Goal: Information Seeking & Learning: Learn about a topic

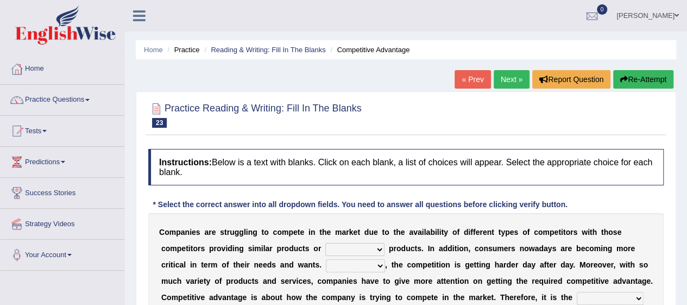
click at [50, 107] on link "Practice Questions" at bounding box center [63, 98] width 124 height 27
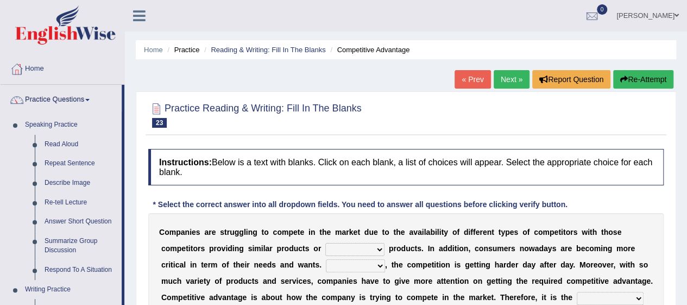
click at [54, 141] on link "Read Aloud" at bounding box center [81, 145] width 82 height 20
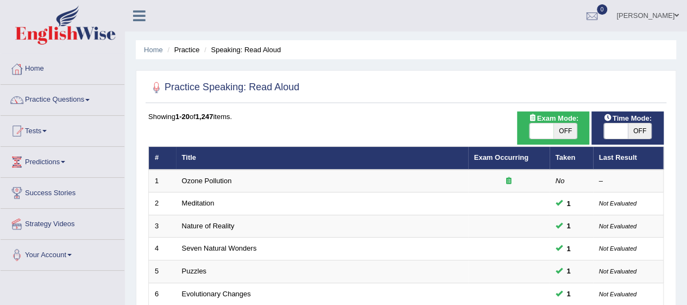
click at [246, 178] on td "Ozone Pollution" at bounding box center [322, 180] width 292 height 23
click at [224, 181] on link "Ozone Pollution" at bounding box center [207, 181] width 50 height 8
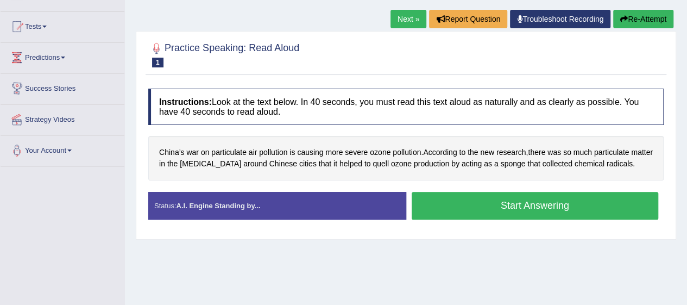
scroll to position [122, 0]
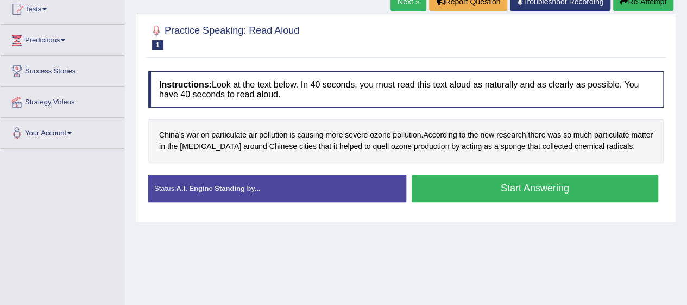
click at [446, 186] on button "Start Answering" at bounding box center [535, 188] width 247 height 28
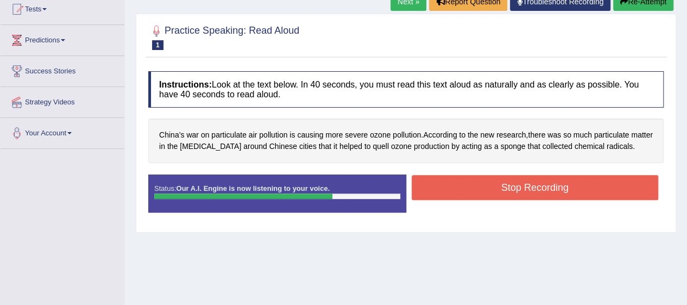
click at [506, 196] on button "Stop Recording" at bounding box center [535, 187] width 247 height 25
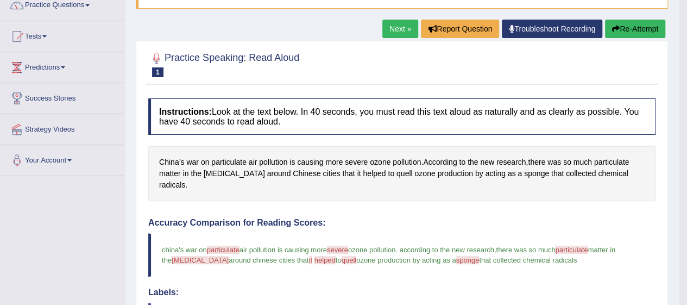
scroll to position [0, 0]
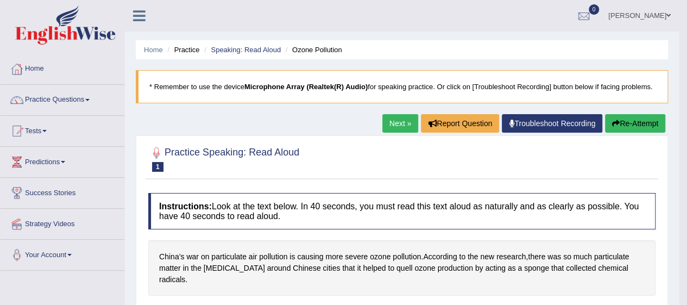
click at [62, 93] on link "Practice Questions" at bounding box center [63, 98] width 124 height 27
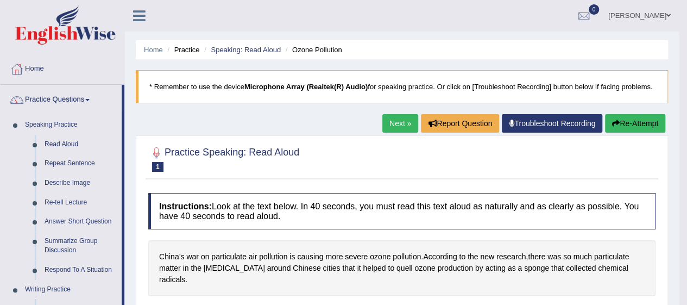
click at [46, 141] on link "Read Aloud" at bounding box center [81, 145] width 82 height 20
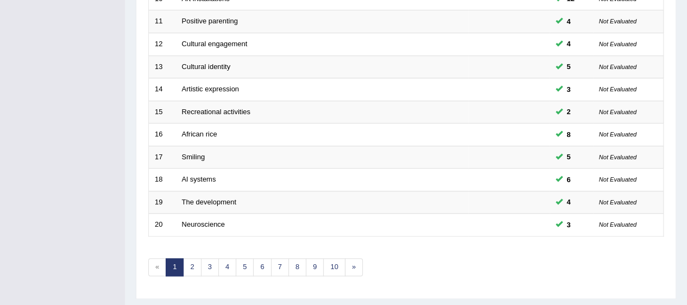
scroll to position [409, 0]
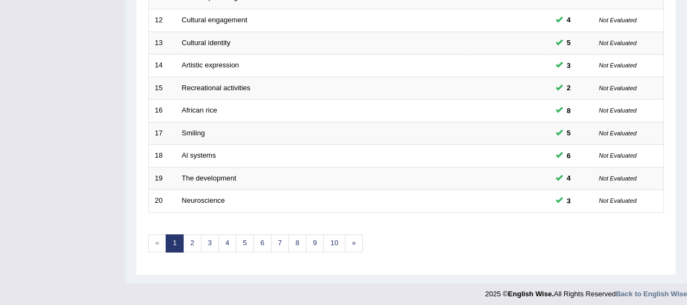
click at [331, 241] on link "10" at bounding box center [334, 243] width 22 height 18
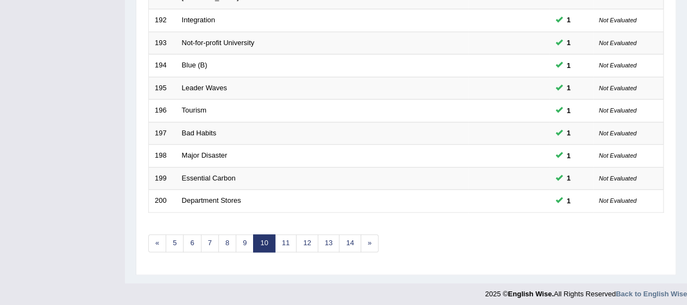
click at [342, 241] on link "14" at bounding box center [350, 243] width 22 height 18
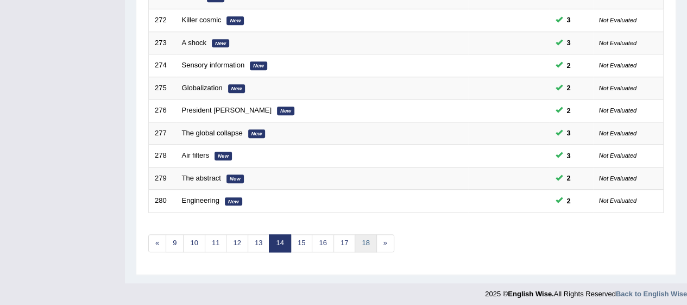
click at [357, 240] on link "18" at bounding box center [366, 243] width 22 height 18
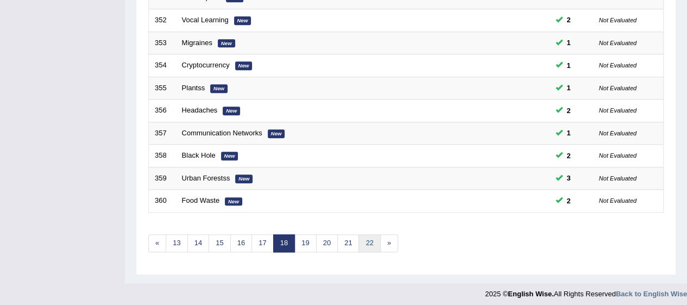
click at [368, 239] on link "22" at bounding box center [369, 243] width 22 height 18
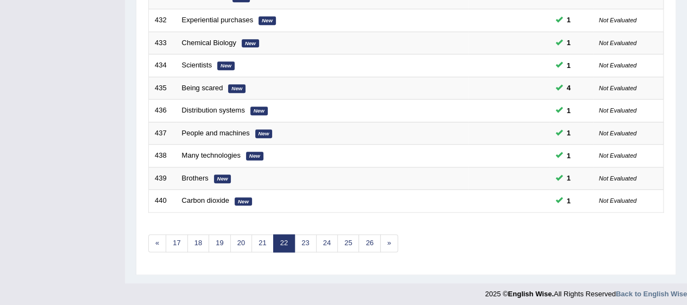
click at [369, 241] on link "26" at bounding box center [369, 243] width 22 height 18
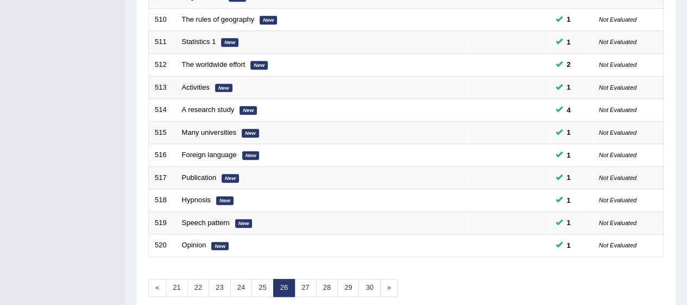
scroll to position [365, 0]
click at [373, 286] on link "30" at bounding box center [369, 287] width 22 height 18
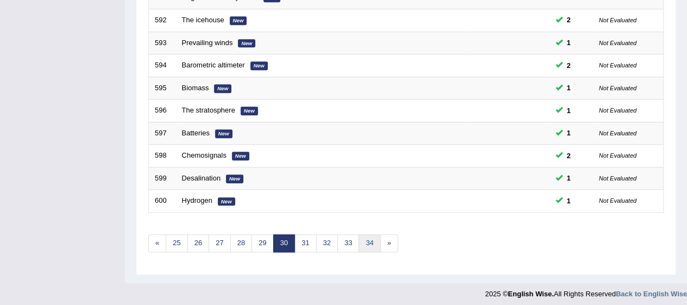
click at [364, 240] on link "34" at bounding box center [369, 243] width 22 height 18
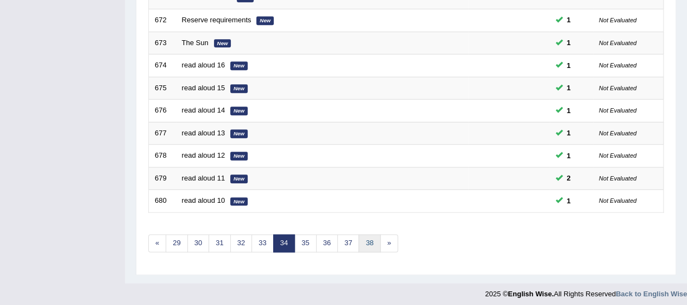
click at [366, 244] on link "38" at bounding box center [369, 243] width 22 height 18
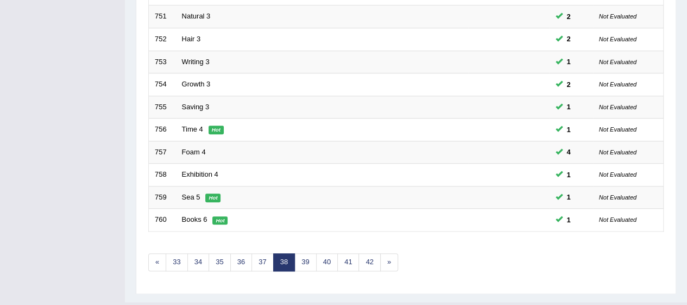
scroll to position [409, 0]
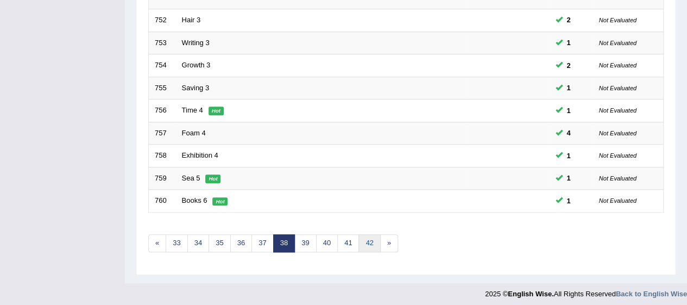
click at [365, 241] on link "42" at bounding box center [369, 243] width 22 height 18
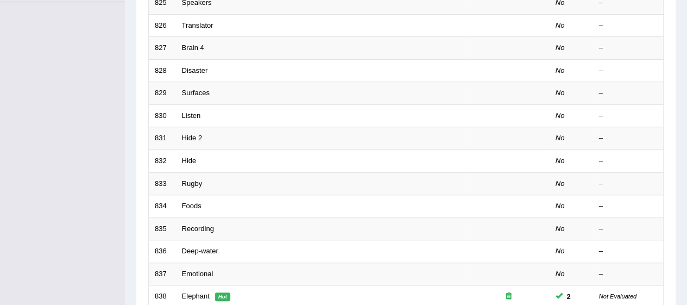
scroll to position [409, 0]
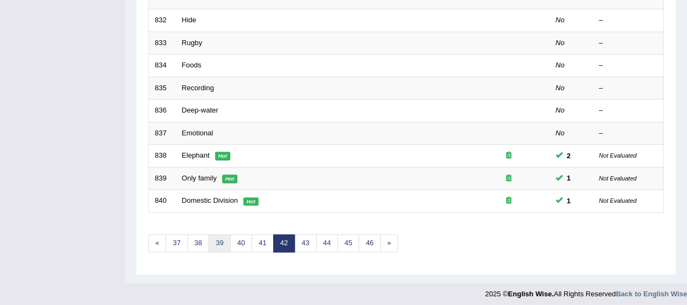
click at [219, 246] on link "39" at bounding box center [220, 243] width 22 height 18
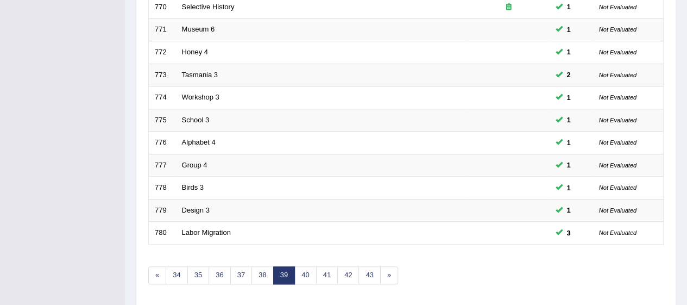
scroll to position [409, 0]
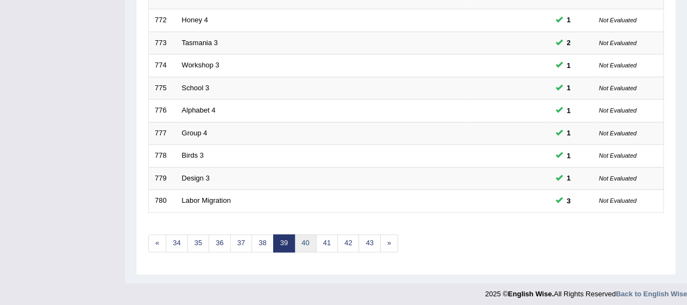
click at [303, 239] on link "40" at bounding box center [305, 243] width 22 height 18
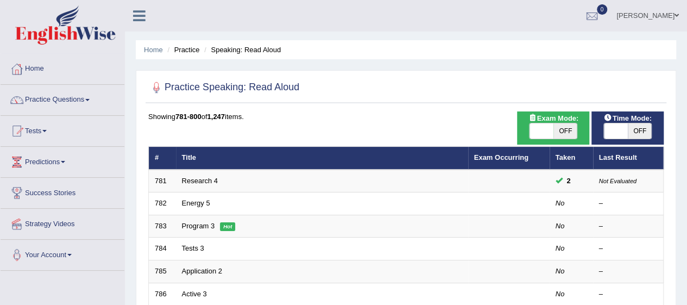
click at [210, 213] on td "Energy 5" at bounding box center [322, 203] width 292 height 23
click at [216, 205] on td "Energy 5" at bounding box center [322, 203] width 292 height 23
click at [207, 203] on link "Energy 5" at bounding box center [196, 203] width 28 height 8
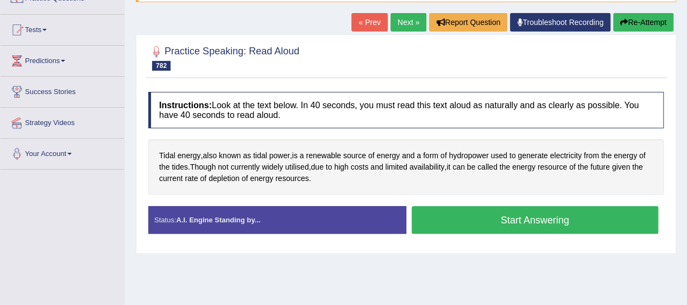
click at [561, 223] on button "Start Answering" at bounding box center [535, 220] width 247 height 28
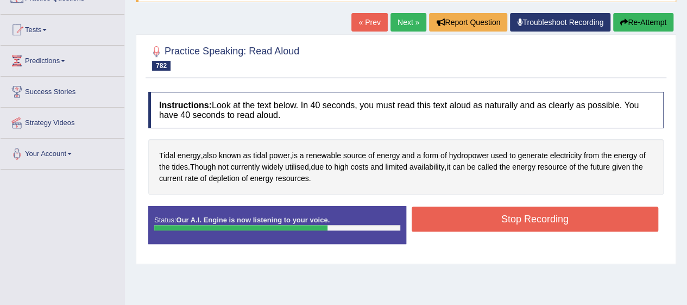
click at [490, 218] on button "Stop Recording" at bounding box center [535, 218] width 247 height 25
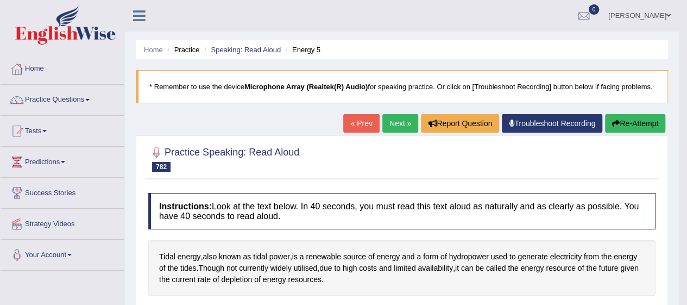
click at [395, 126] on link "Next »" at bounding box center [400, 123] width 36 height 18
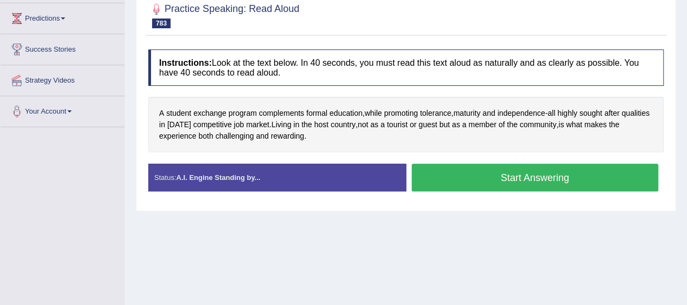
click at [600, 176] on button "Start Answering" at bounding box center [535, 177] width 247 height 28
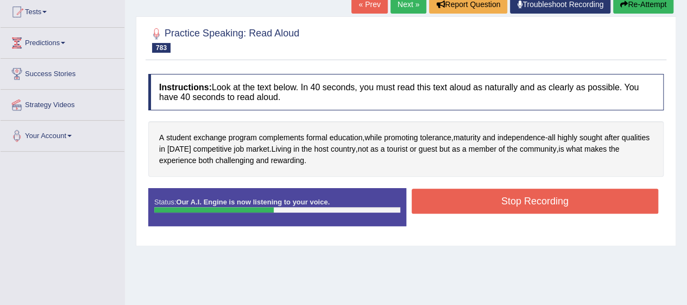
scroll to position [89, 0]
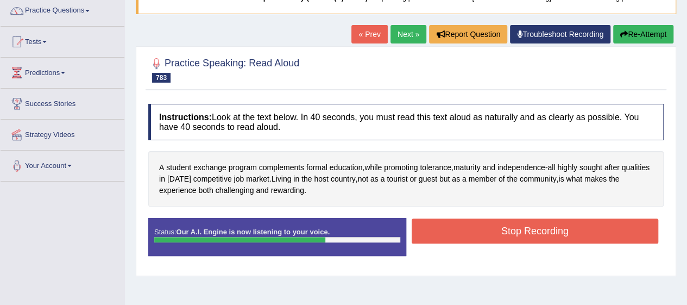
click at [471, 227] on button "Stop Recording" at bounding box center [535, 230] width 247 height 25
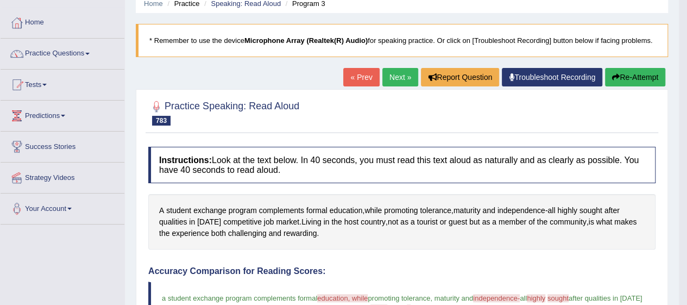
scroll to position [46, 0]
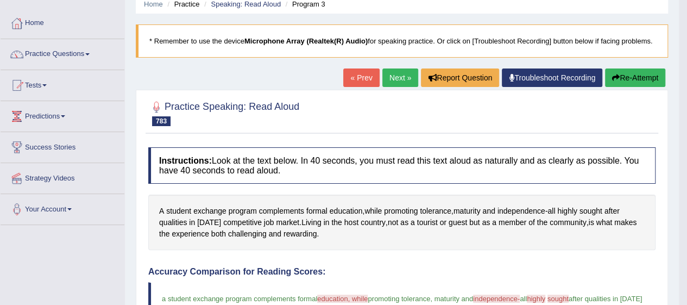
click at [382, 77] on link "Next »" at bounding box center [400, 77] width 36 height 18
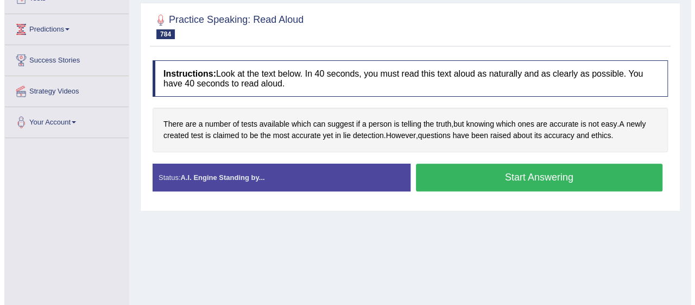
scroll to position [124, 0]
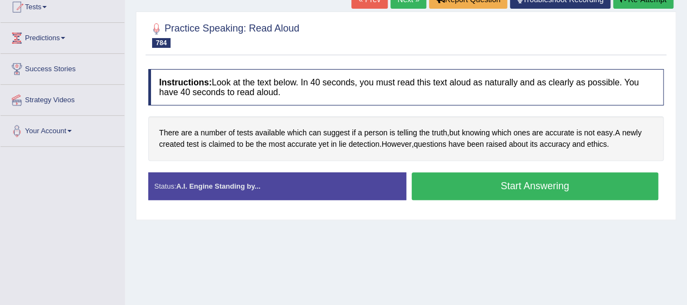
click at [494, 179] on button "Start Answering" at bounding box center [535, 186] width 247 height 28
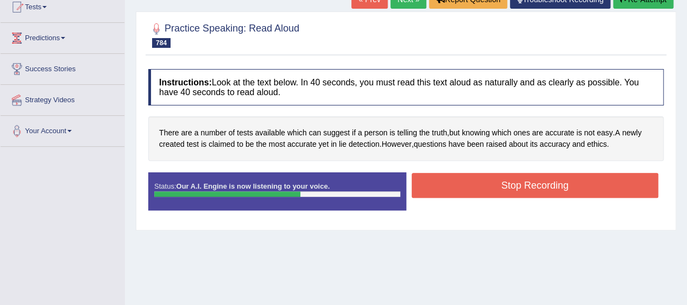
click at [479, 188] on button "Stop Recording" at bounding box center [535, 185] width 247 height 25
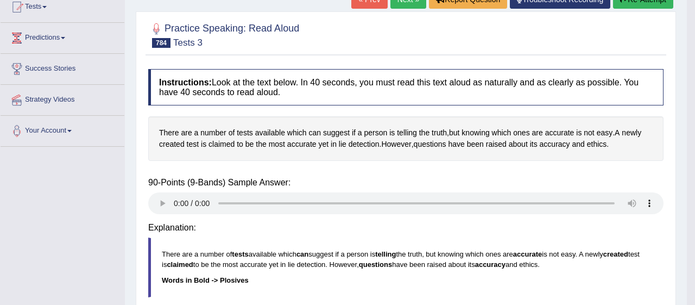
click at [0, 0] on div "Saving your answer..." at bounding box center [0, 0] width 0 height 0
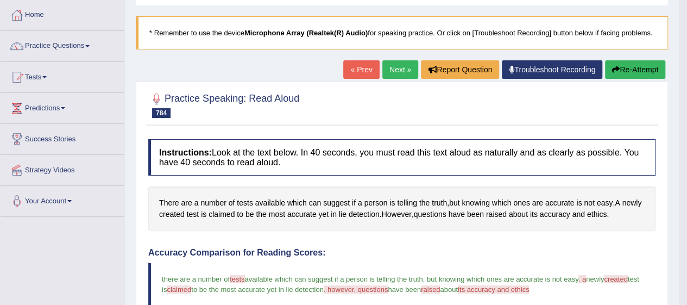
scroll to position [0, 0]
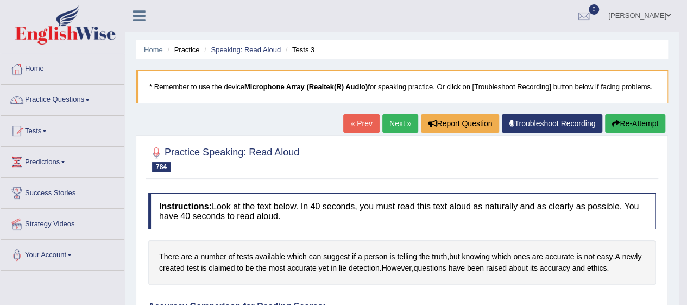
click at [402, 123] on link "Next »" at bounding box center [400, 123] width 36 height 18
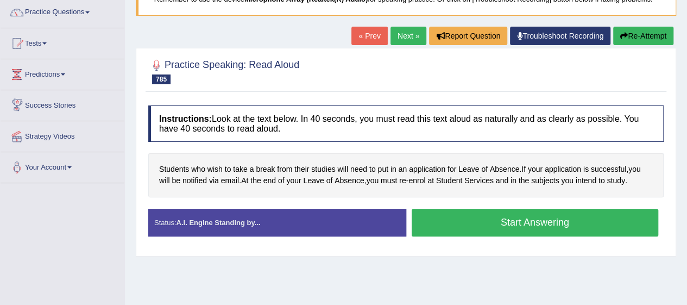
scroll to position [88, 0]
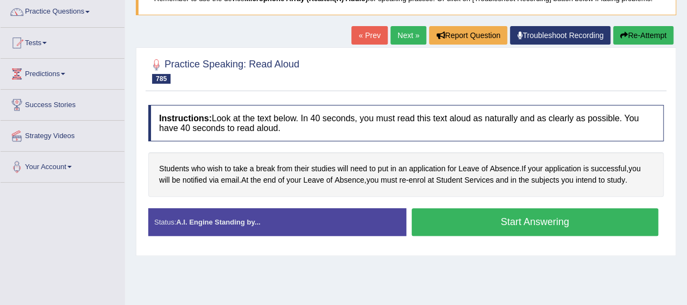
click at [502, 217] on button "Start Answering" at bounding box center [535, 222] width 247 height 28
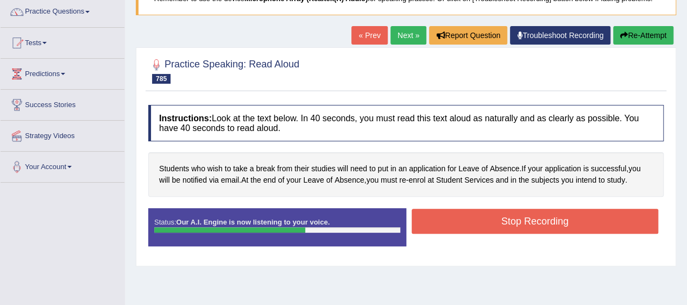
click at [599, 217] on button "Stop Recording" at bounding box center [535, 221] width 247 height 25
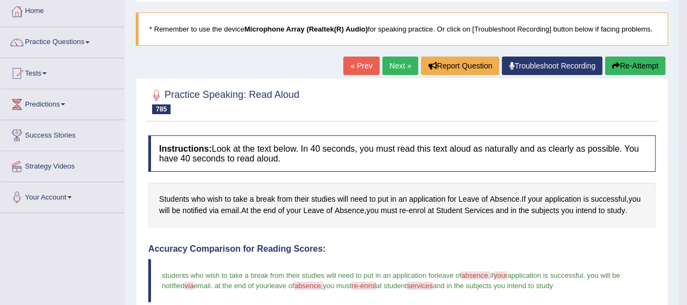
scroll to position [0, 0]
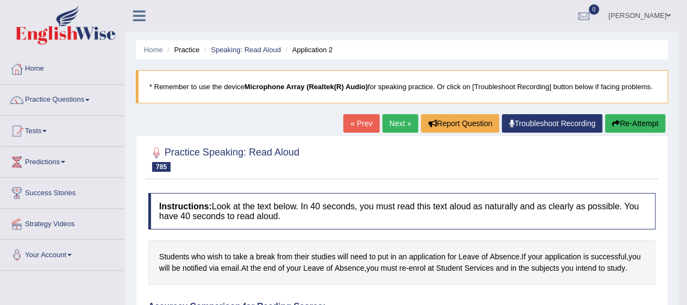
click at [391, 129] on link "Next »" at bounding box center [400, 123] width 36 height 18
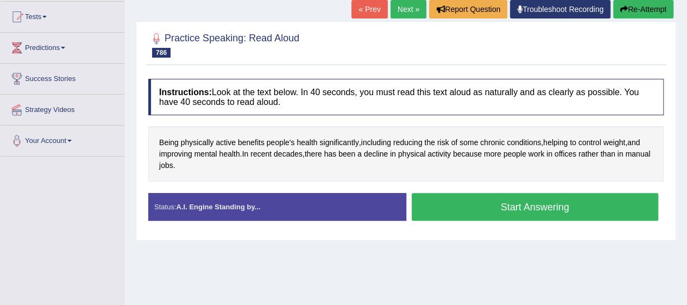
click at [501, 208] on button "Start Answering" at bounding box center [535, 207] width 247 height 28
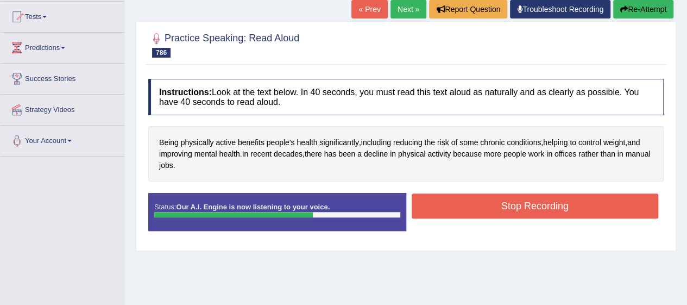
click at [485, 196] on button "Stop Recording" at bounding box center [535, 205] width 247 height 25
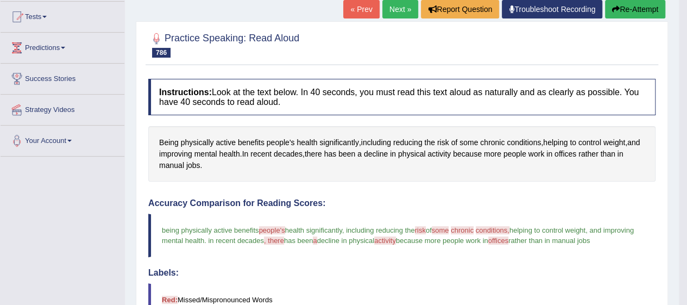
click at [392, 15] on link "Next »" at bounding box center [400, 9] width 36 height 18
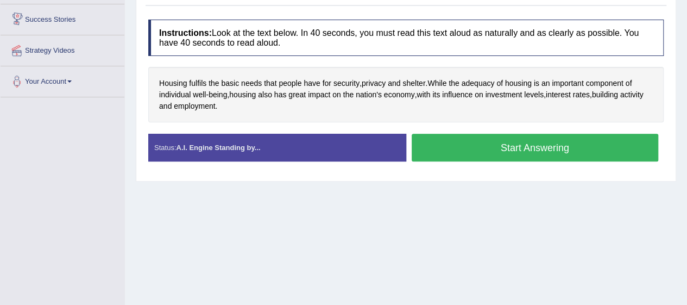
scroll to position [174, 0]
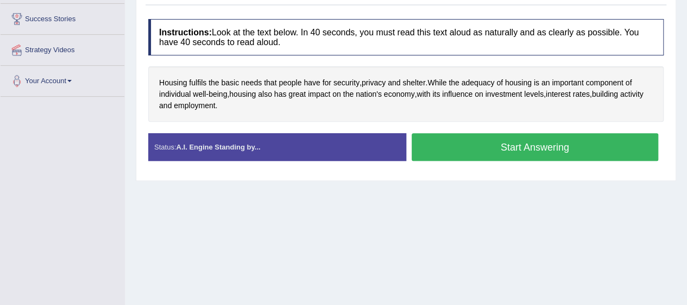
click at [602, 138] on button "Start Answering" at bounding box center [535, 147] width 247 height 28
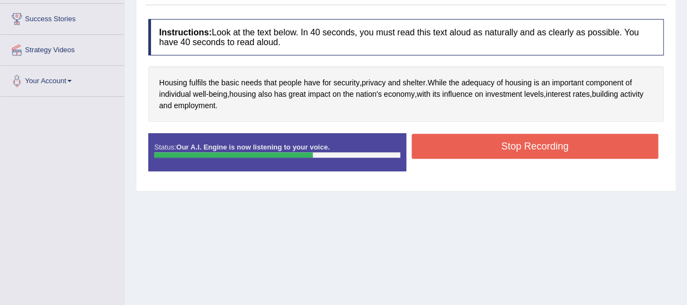
click at [589, 140] on button "Stop Recording" at bounding box center [535, 146] width 247 height 25
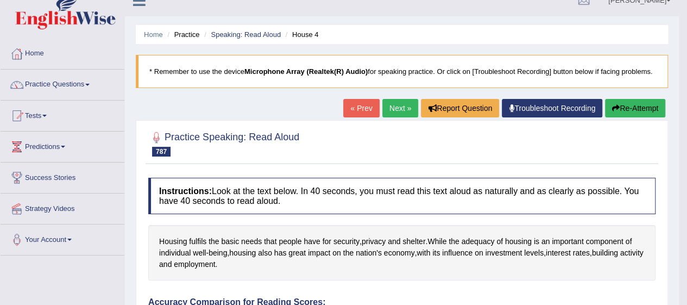
scroll to position [0, 0]
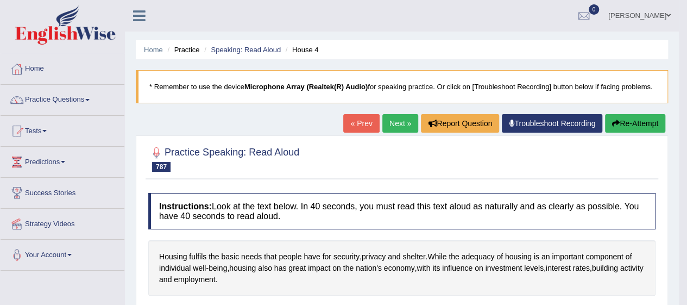
click at [397, 127] on link "Next »" at bounding box center [400, 123] width 36 height 18
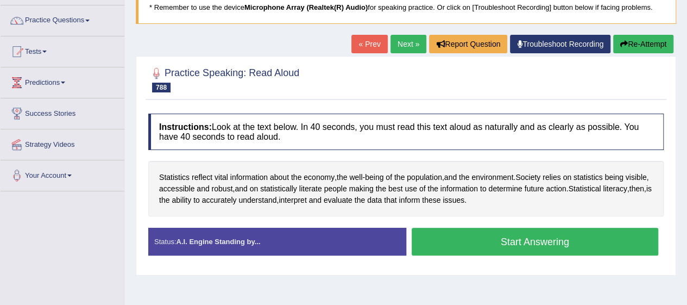
scroll to position [83, 0]
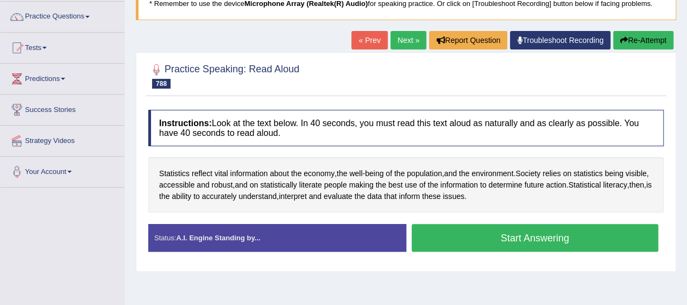
click at [469, 234] on button "Start Answering" at bounding box center [535, 238] width 247 height 28
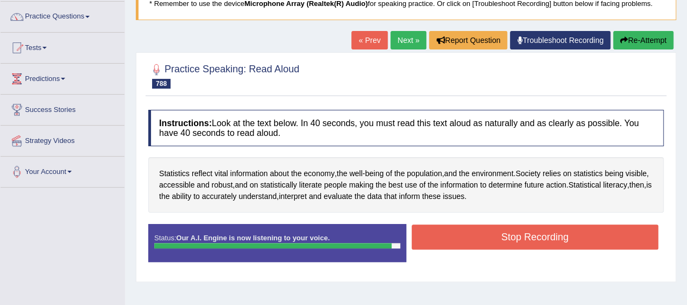
click at [568, 234] on button "Stop Recording" at bounding box center [535, 236] width 247 height 25
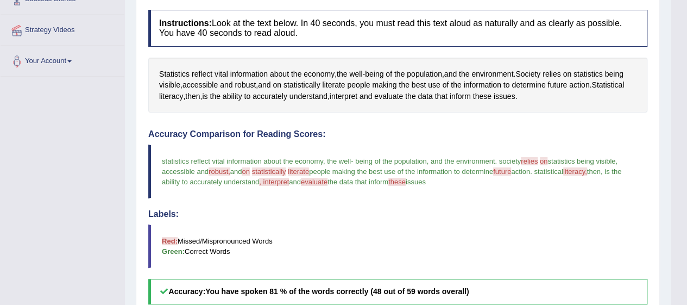
scroll to position [229, 0]
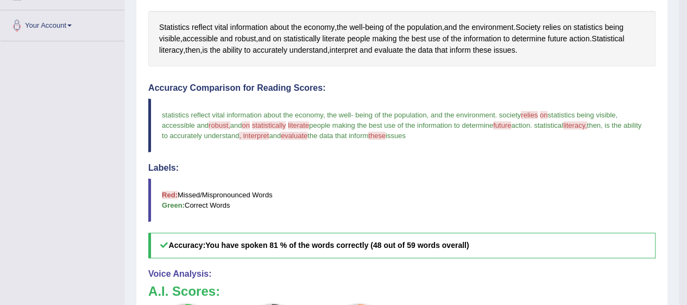
click at [299, 37] on span "statistically" at bounding box center [302, 38] width 37 height 11
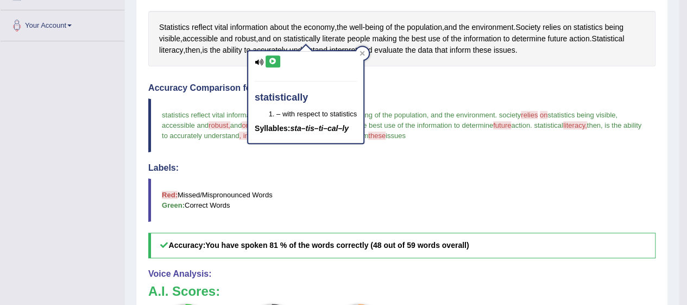
click at [261, 60] on icon at bounding box center [259, 62] width 9 height 7
click at [272, 59] on icon at bounding box center [273, 61] width 8 height 7
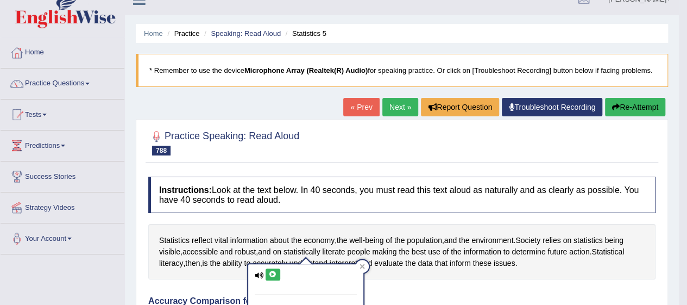
scroll to position [0, 0]
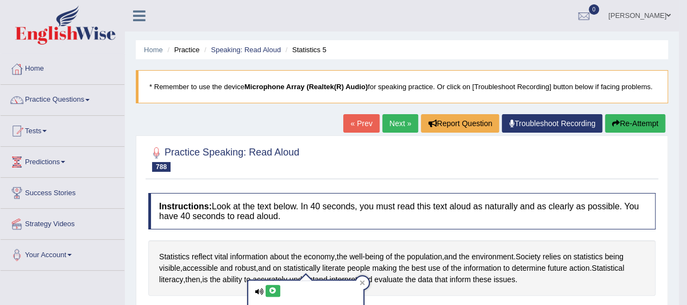
click at [380, 142] on div at bounding box center [401, 158] width 507 height 33
click at [402, 128] on link "Next »" at bounding box center [400, 123] width 36 height 18
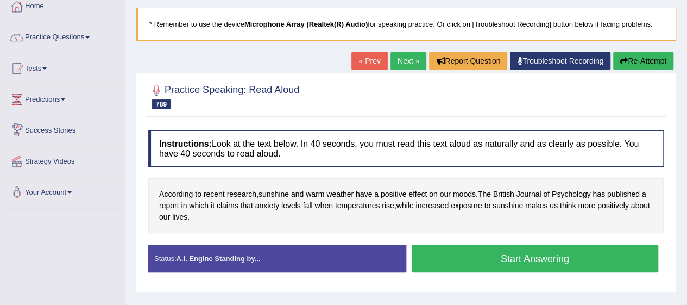
scroll to position [64, 0]
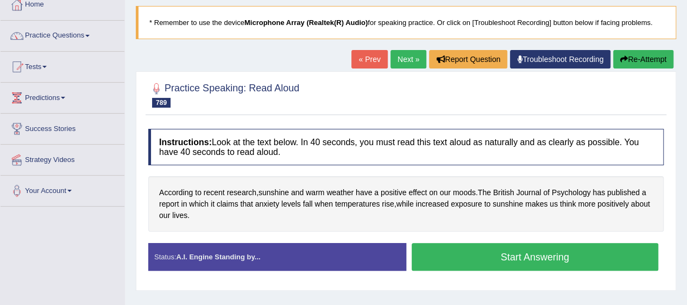
click at [563, 250] on button "Start Answering" at bounding box center [535, 257] width 247 height 28
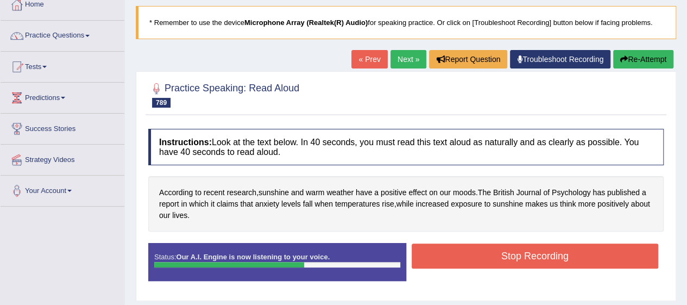
click at [621, 255] on button "Stop Recording" at bounding box center [535, 255] width 247 height 25
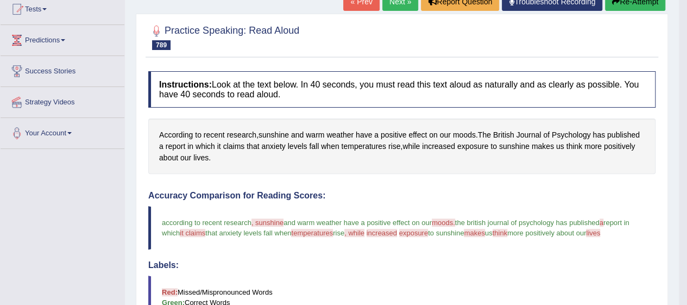
scroll to position [0, 0]
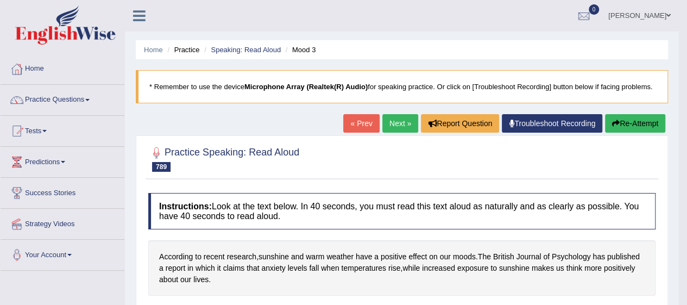
click at [401, 123] on link "Next »" at bounding box center [400, 123] width 36 height 18
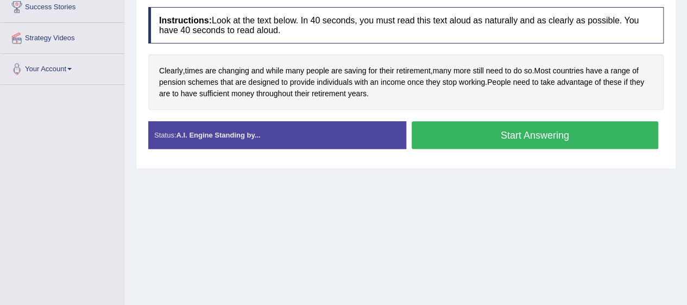
click at [487, 131] on button "Start Answering" at bounding box center [535, 135] width 247 height 28
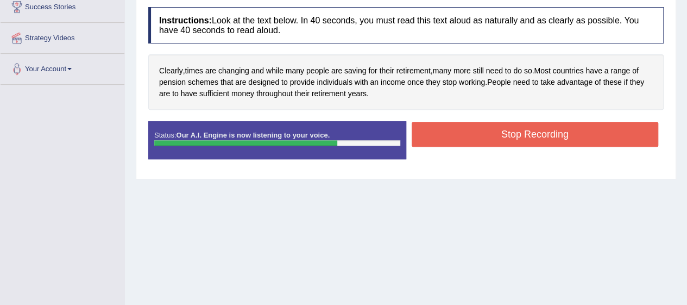
click at [601, 139] on button "Stop Recording" at bounding box center [535, 134] width 247 height 25
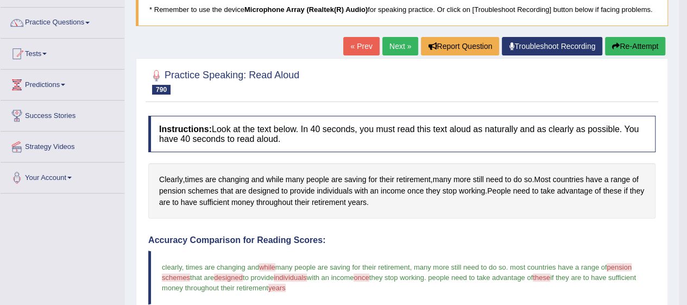
scroll to position [77, 0]
click at [245, 116] on h4 "Instructions: Look at the text below. In 40 seconds, you must read this text al…" at bounding box center [401, 134] width 507 height 36
click at [242, 116] on h4 "Instructions: Look at the text below. In 40 seconds, you must read this text al…" at bounding box center [401, 134] width 507 height 36
click at [211, 116] on h4 "Instructions: Look at the text below. In 40 seconds, you must read this text al…" at bounding box center [401, 134] width 507 height 36
click at [185, 117] on h4 "Instructions: Look at the text below. In 40 seconds, you must read this text al…" at bounding box center [401, 134] width 507 height 36
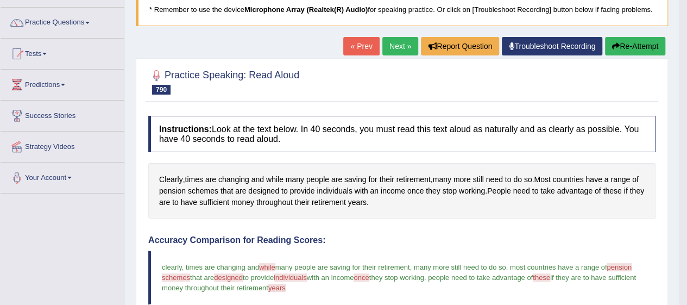
click at [215, 116] on h4 "Instructions: Look at the text below. In 40 seconds, you must read this text al…" at bounding box center [401, 134] width 507 height 36
click at [240, 116] on h4 "Instructions: Look at the text below. In 40 seconds, you must read this text al…" at bounding box center [401, 134] width 507 height 36
click at [244, 116] on h4 "Instructions: Look at the text below. In 40 seconds, you must read this text al…" at bounding box center [401, 134] width 507 height 36
click at [218, 116] on h4 "Instructions: Look at the text below. In 40 seconds, you must read this text al…" at bounding box center [401, 134] width 507 height 36
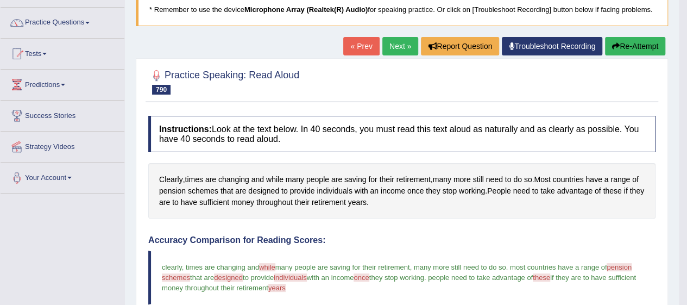
click at [189, 116] on h4 "Instructions: Look at the text below. In 40 seconds, you must read this text al…" at bounding box center [401, 134] width 507 height 36
click at [242, 117] on h4 "Instructions: Look at the text below. In 40 seconds, you must read this text al…" at bounding box center [401, 134] width 507 height 36
click at [193, 116] on h4 "Instructions: Look at the text below. In 40 seconds, you must read this text al…" at bounding box center [401, 134] width 507 height 36
click at [211, 116] on h4 "Instructions: Look at the text below. In 40 seconds, you must read this text al…" at bounding box center [401, 134] width 507 height 36
click at [410, 263] on span "many people are saving for their retirement" at bounding box center [342, 267] width 135 height 8
